Goal: Task Accomplishment & Management: Use online tool/utility

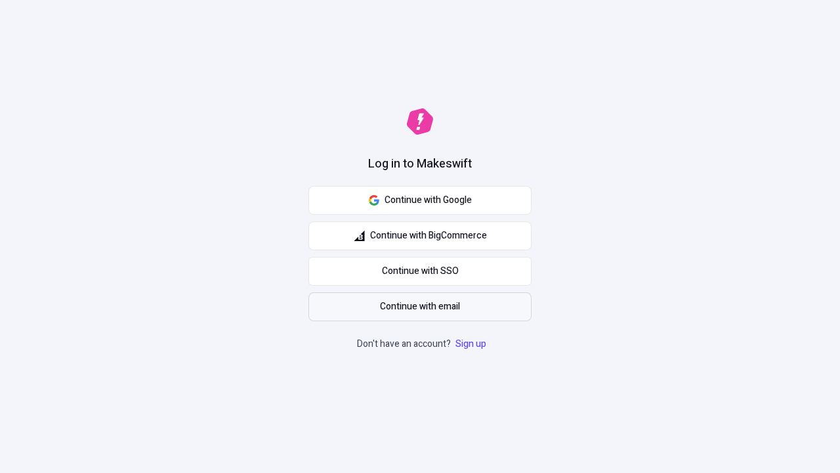
click at [420, 307] on span "Continue with email" at bounding box center [420, 306] width 80 height 14
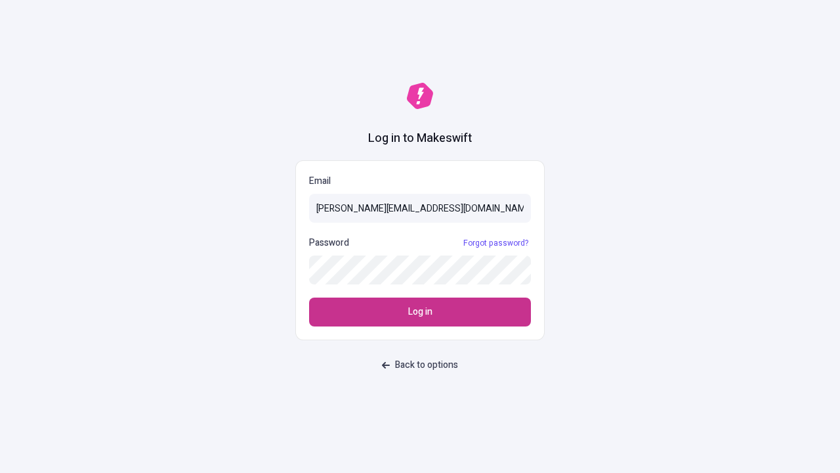
click at [420, 312] on span "Log in" at bounding box center [420, 312] width 24 height 14
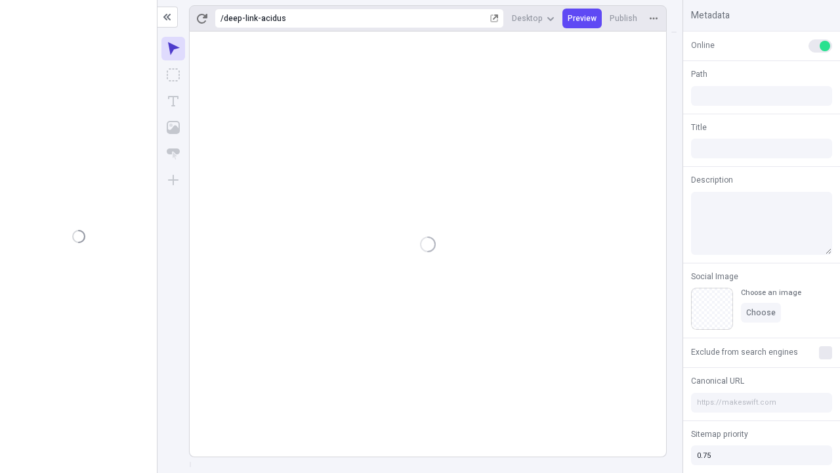
type input "/deep-link-acidus"
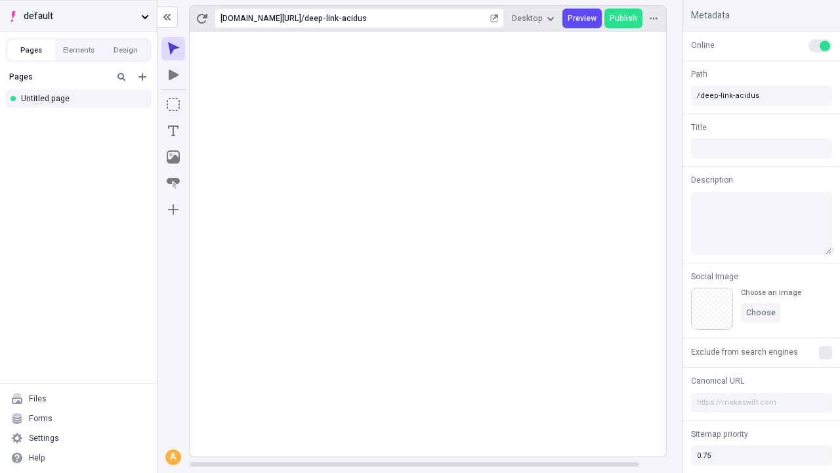
click at [78, 16] on span "default" at bounding box center [80, 16] width 112 height 14
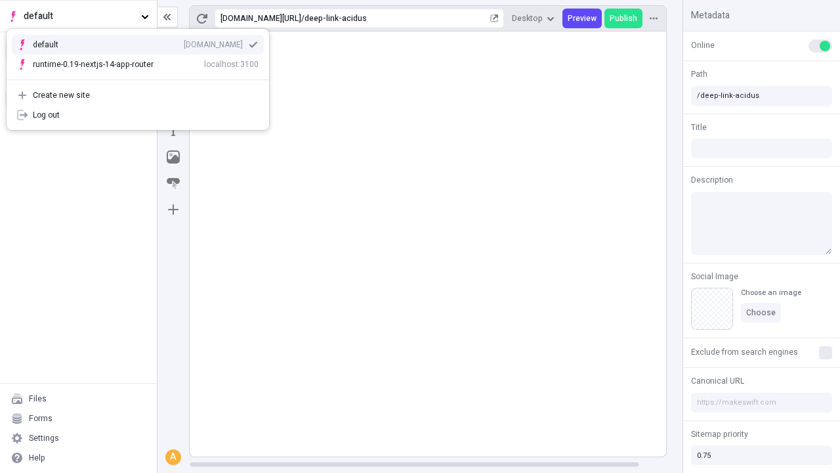
click at [184, 42] on div "[DOMAIN_NAME]" at bounding box center [213, 44] width 59 height 11
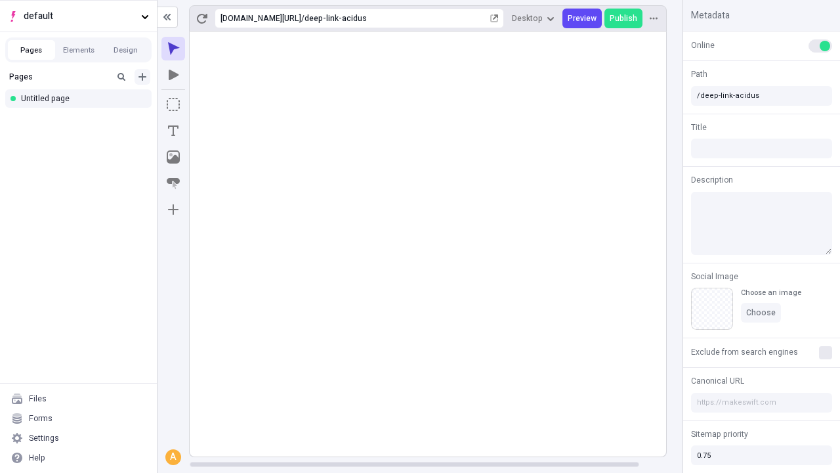
click at [142, 77] on icon "Add new" at bounding box center [143, 77] width 8 height 8
click at [82, 120] on div "Blank page" at bounding box center [82, 120] width 126 height 20
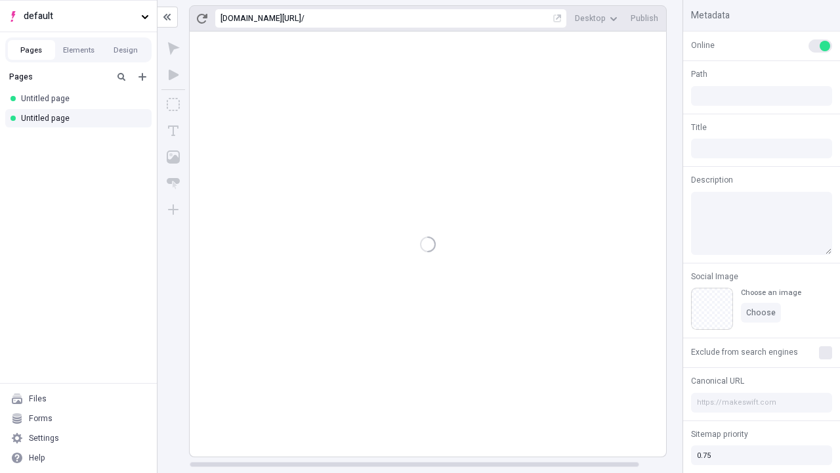
type input "/page"
